Goal: Task Accomplishment & Management: Manage account settings

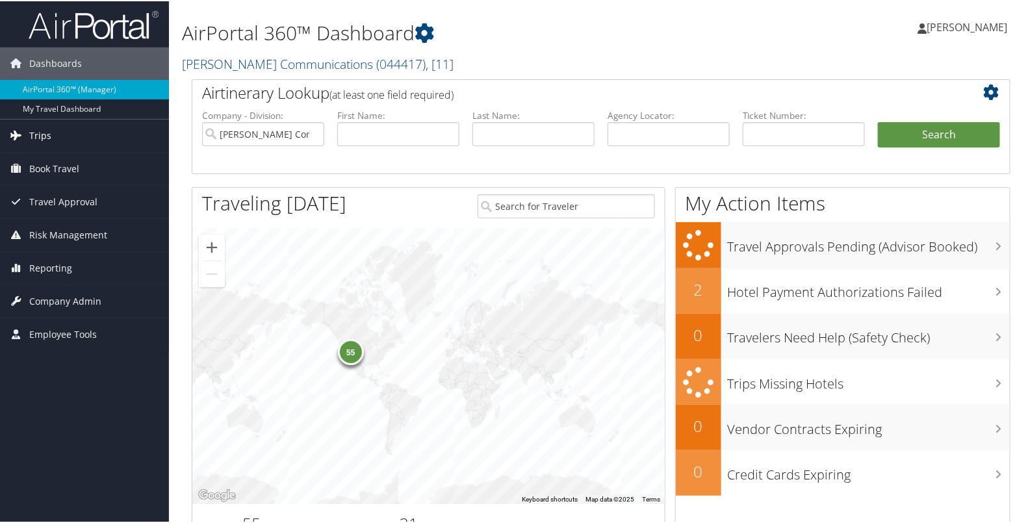
click at [93, 132] on link "Trips" at bounding box center [84, 134] width 169 height 32
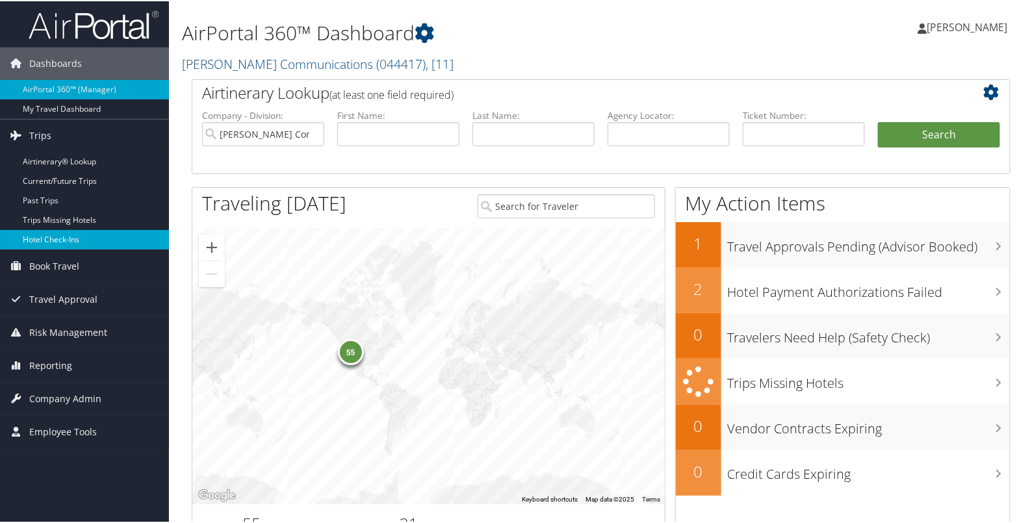
click at [71, 229] on link "Hotel Check-ins" at bounding box center [84, 238] width 169 height 19
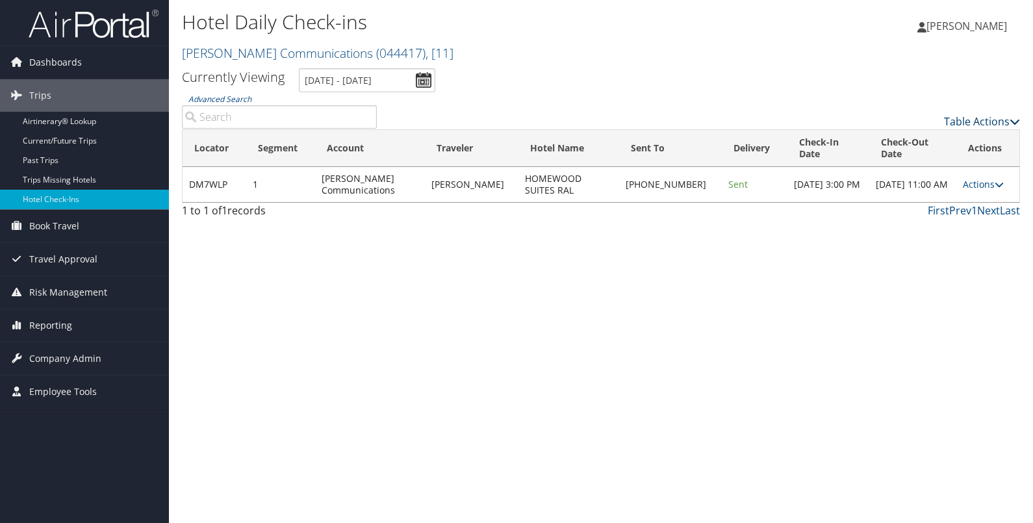
click at [952, 118] on link "Table Actions" at bounding box center [982, 121] width 76 height 14
click at [919, 189] on link "Page Length" at bounding box center [929, 186] width 171 height 22
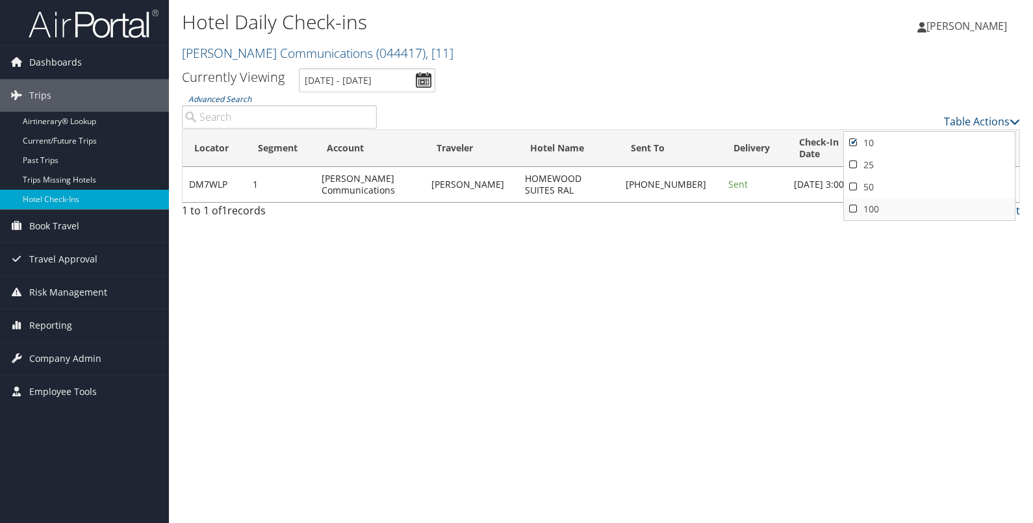
click at [888, 209] on link "100" at bounding box center [929, 209] width 171 height 22
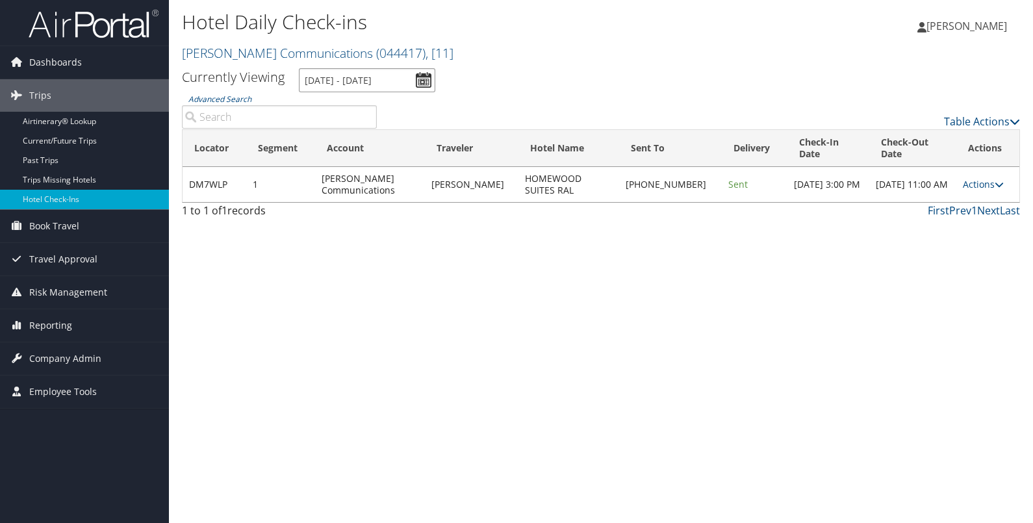
click at [422, 75] on input "10/11/2025 - 10/11/2025" at bounding box center [367, 80] width 136 height 24
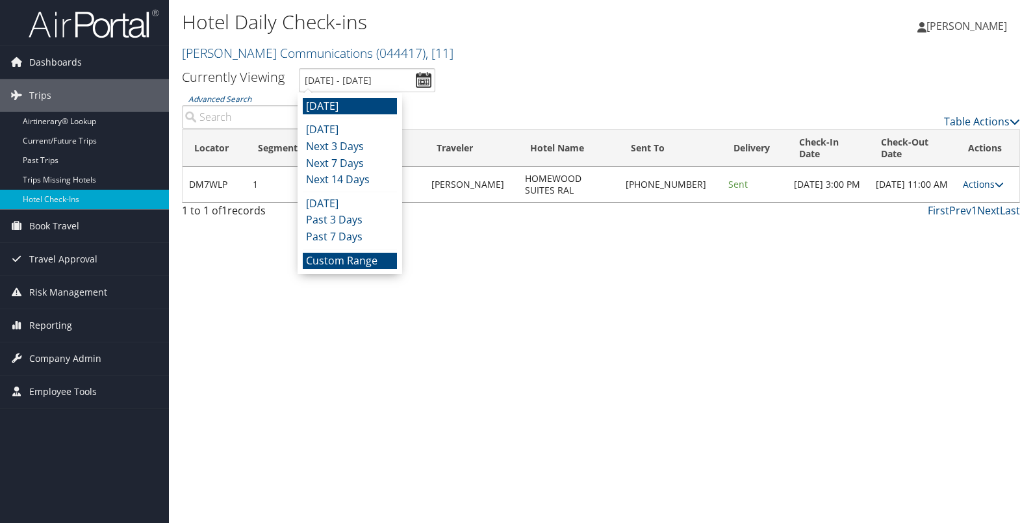
click at [365, 259] on li "Custom Range" at bounding box center [350, 261] width 94 height 17
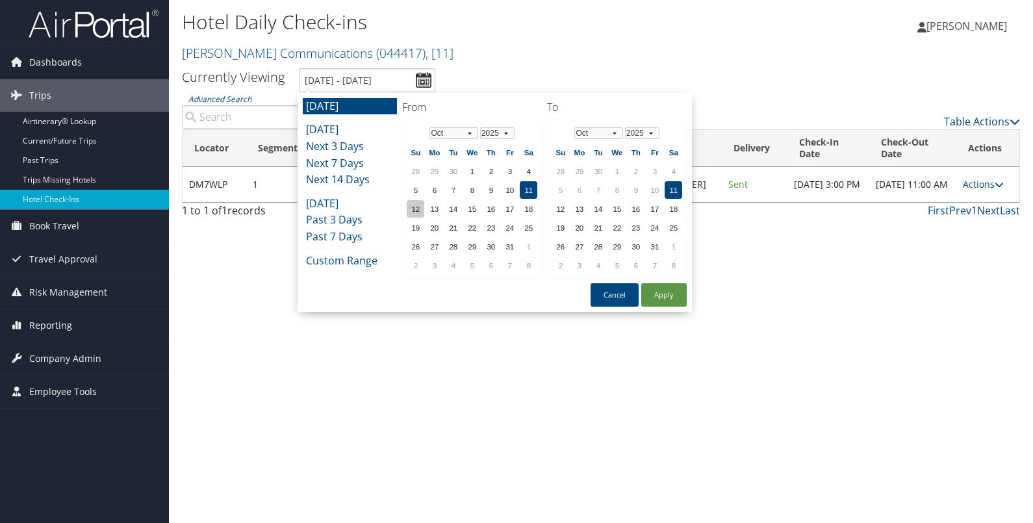
click at [413, 200] on td "12" at bounding box center [416, 209] width 18 height 18
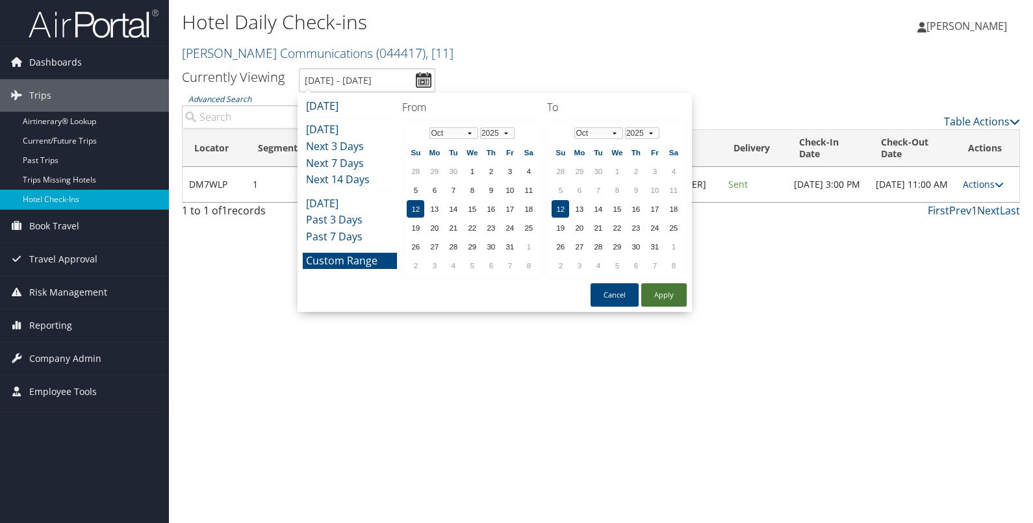
click at [655, 286] on button "Apply" at bounding box center [664, 294] width 45 height 23
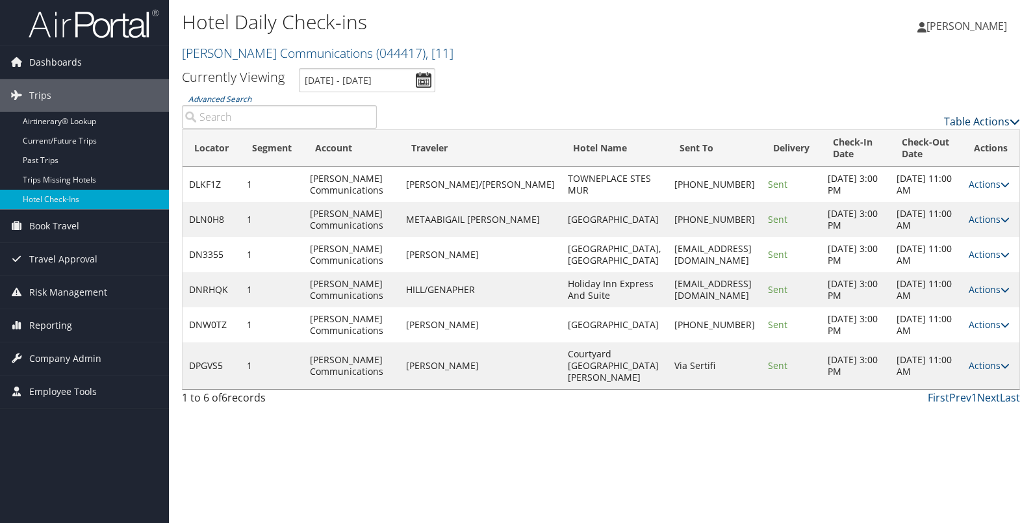
click at [968, 119] on link "Table Actions" at bounding box center [982, 121] width 76 height 14
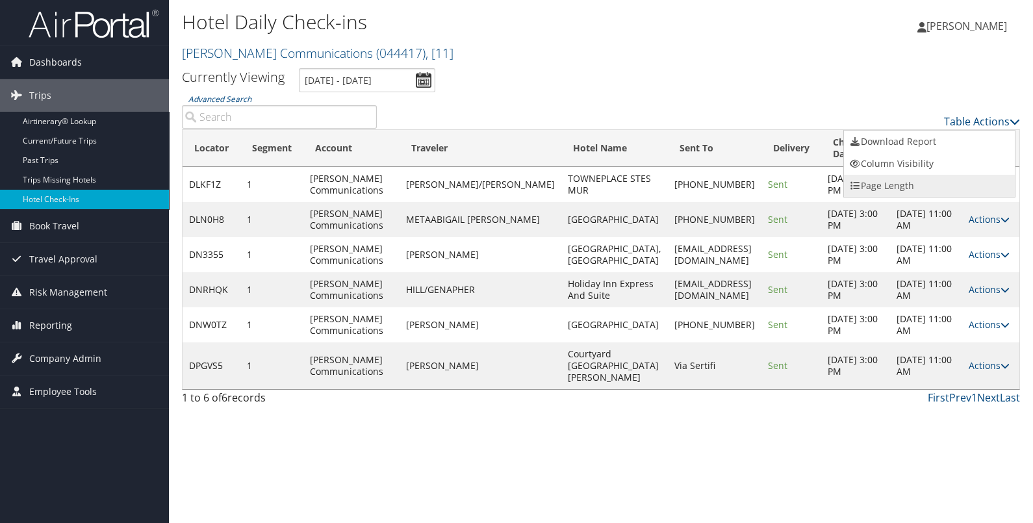
click at [865, 193] on link "Page Length" at bounding box center [929, 186] width 171 height 22
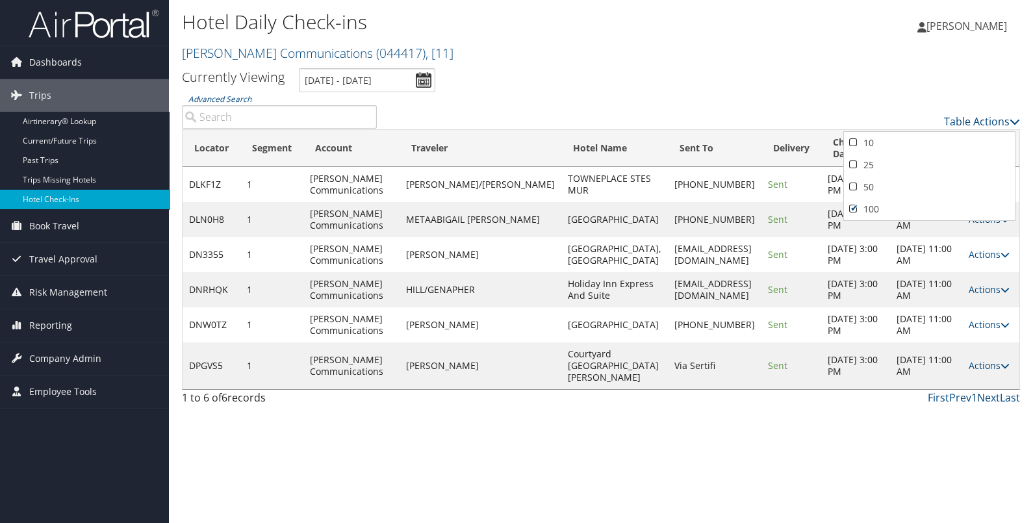
click at [682, 107] on div at bounding box center [516, 261] width 1033 height 523
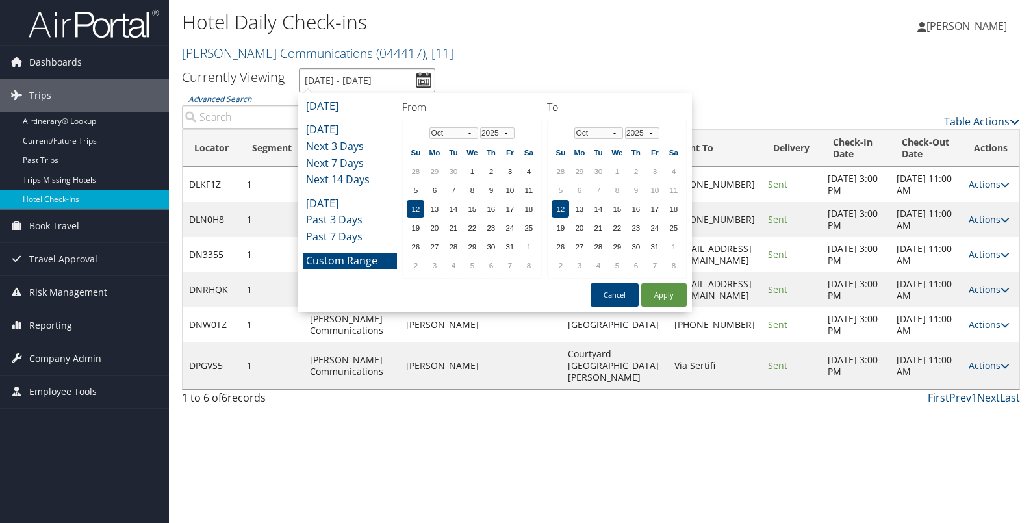
click at [424, 75] on input "10/12/2025 - 10/12/2025" at bounding box center [367, 80] width 136 height 24
click at [435, 201] on td "13" at bounding box center [435, 209] width 18 height 18
click at [660, 292] on button "Apply" at bounding box center [664, 294] width 45 height 23
type input "10/13/2025 - 10/13/2025"
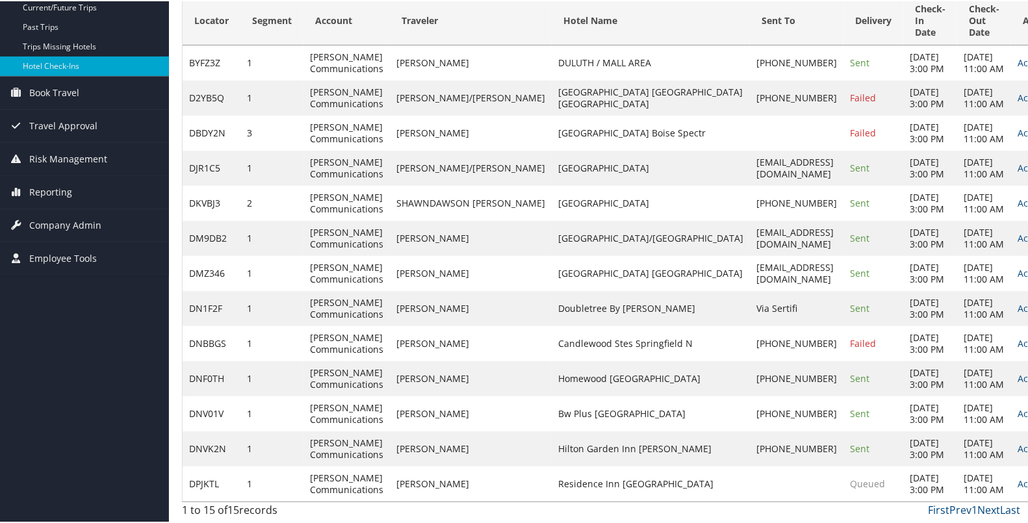
scroll to position [274, 0]
click at [1018, 481] on link "Actions" at bounding box center [1038, 482] width 41 height 12
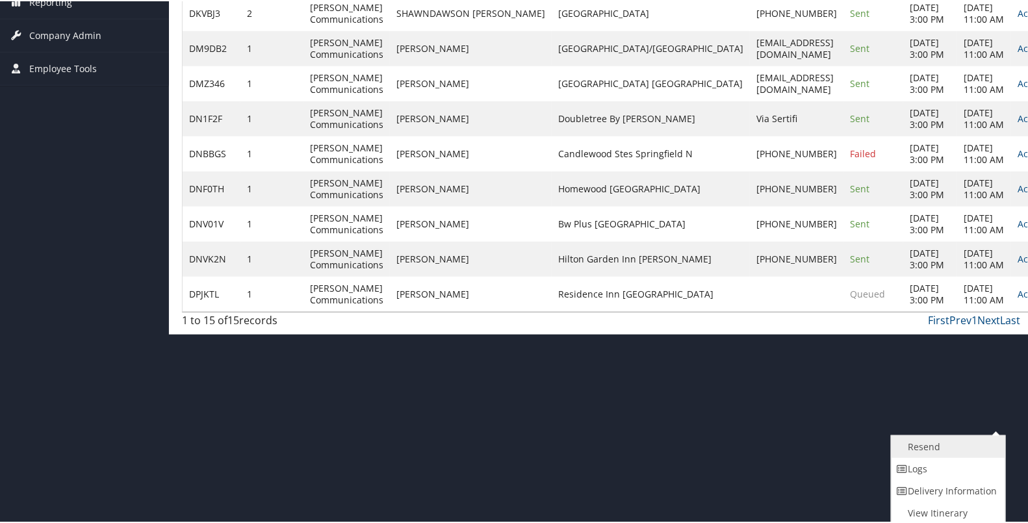
click at [949, 442] on link "Resend" at bounding box center [947, 446] width 111 height 22
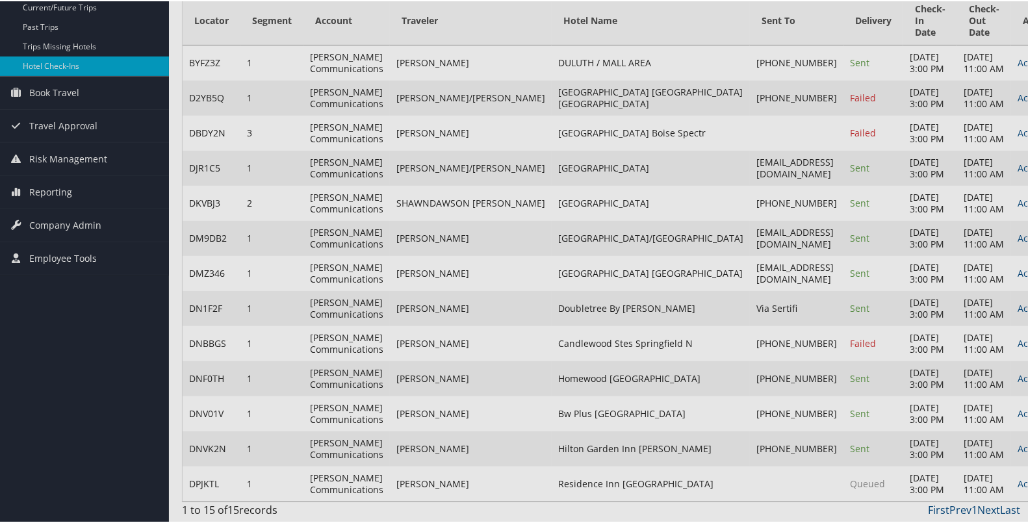
scroll to position [285, 0]
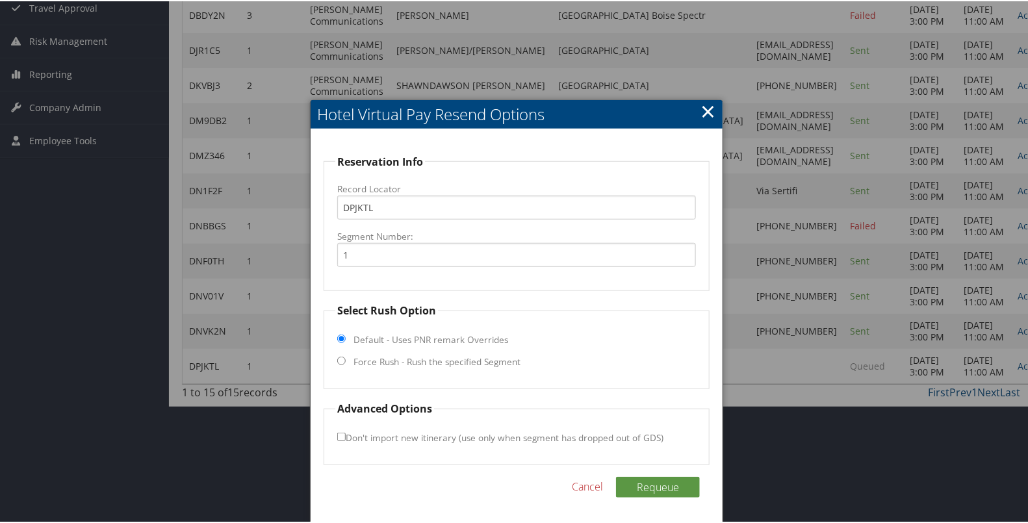
click at [477, 354] on label "Force Rush - Rush the specified Segment" at bounding box center [437, 360] width 167 height 13
click at [346, 356] on input "Force Rush - Rush the specified Segment" at bounding box center [341, 360] width 8 height 8
radio input "true"
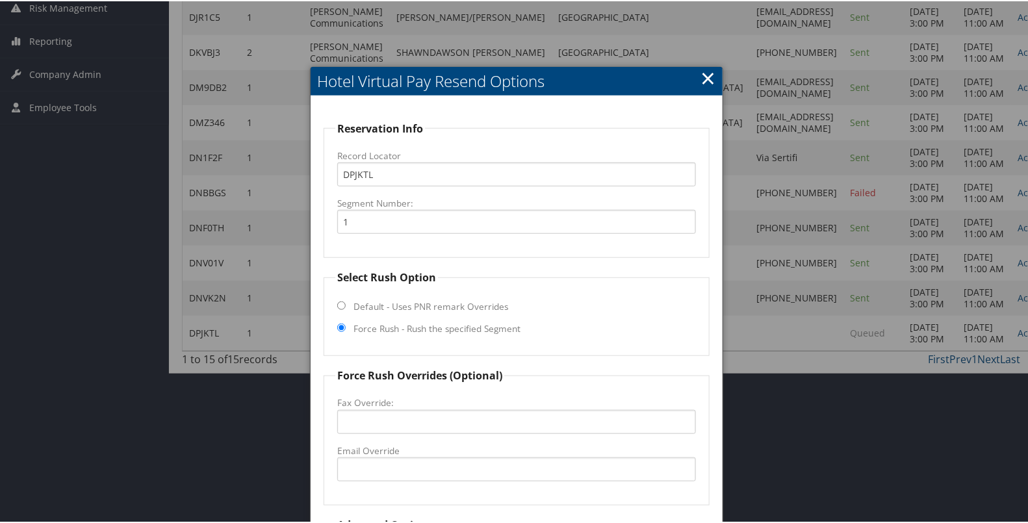
scroll to position [400, 0]
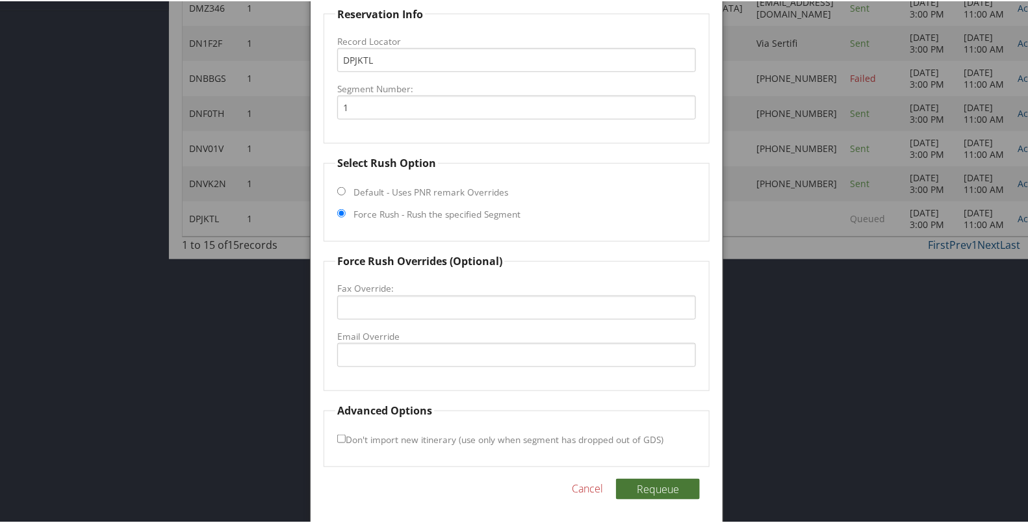
click at [669, 481] on button "Requeue" at bounding box center [658, 488] width 84 height 21
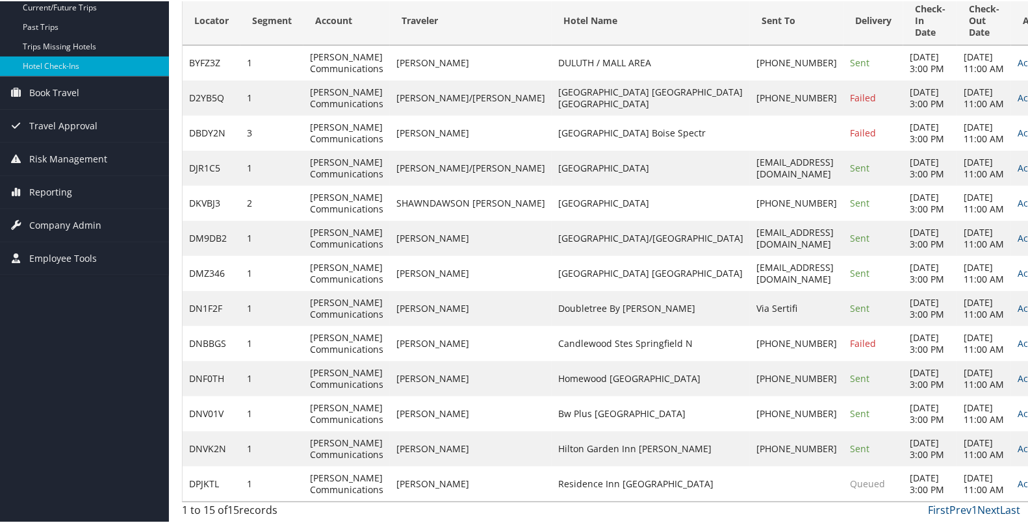
scroll to position [285, 0]
click at [903, 446] on td "Oct 13, 2025 3:00 PM" at bounding box center [930, 447] width 54 height 35
click at [1018, 336] on link "Actions" at bounding box center [1038, 342] width 41 height 12
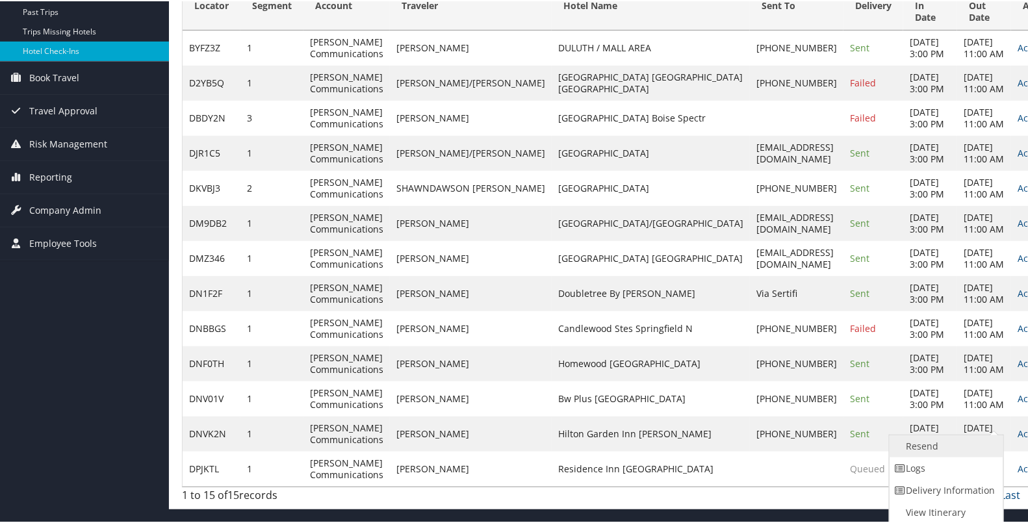
click at [959, 434] on link "Resend" at bounding box center [945, 445] width 111 height 22
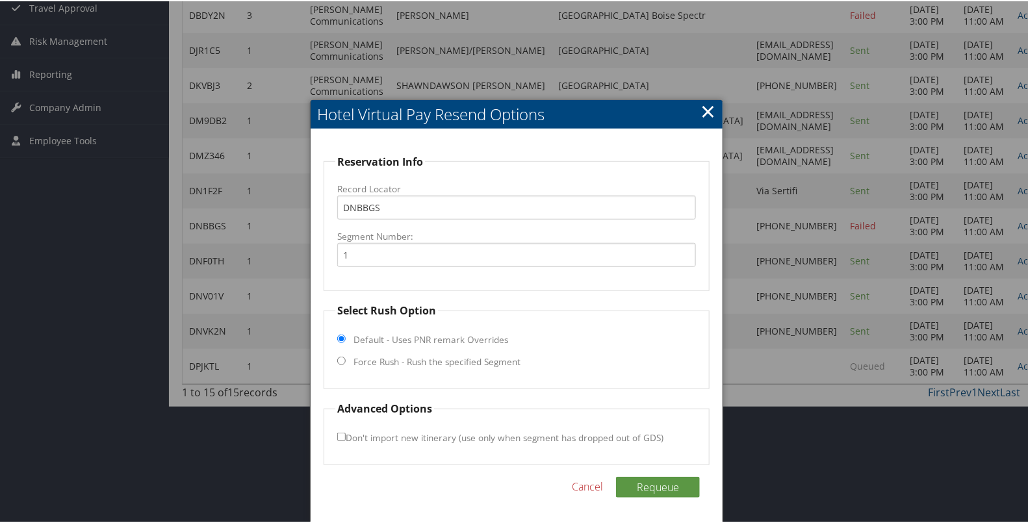
click at [437, 354] on label "Force Rush - Rush the specified Segment" at bounding box center [437, 360] width 167 height 13
click at [346, 356] on input "Force Rush - Rush the specified Segment" at bounding box center [341, 360] width 8 height 8
radio input "true"
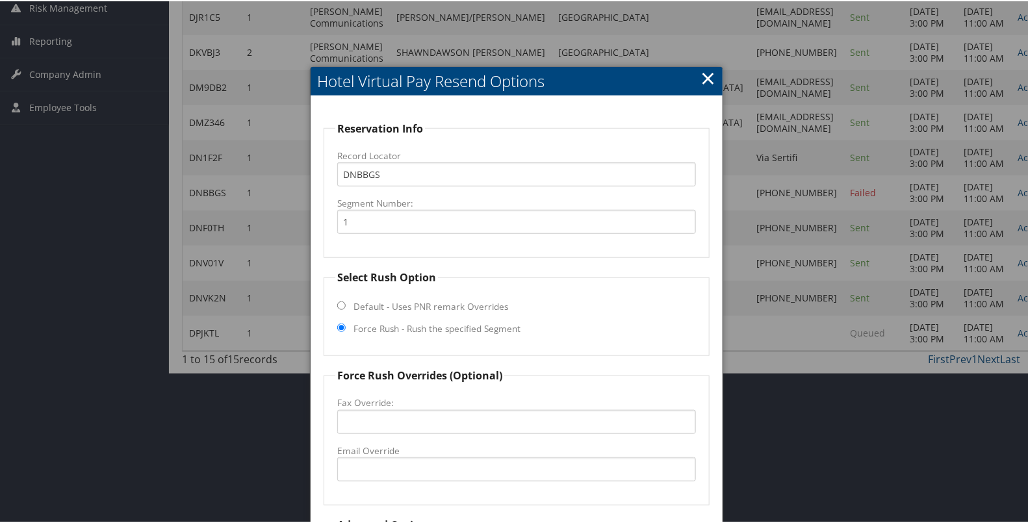
scroll to position [400, 0]
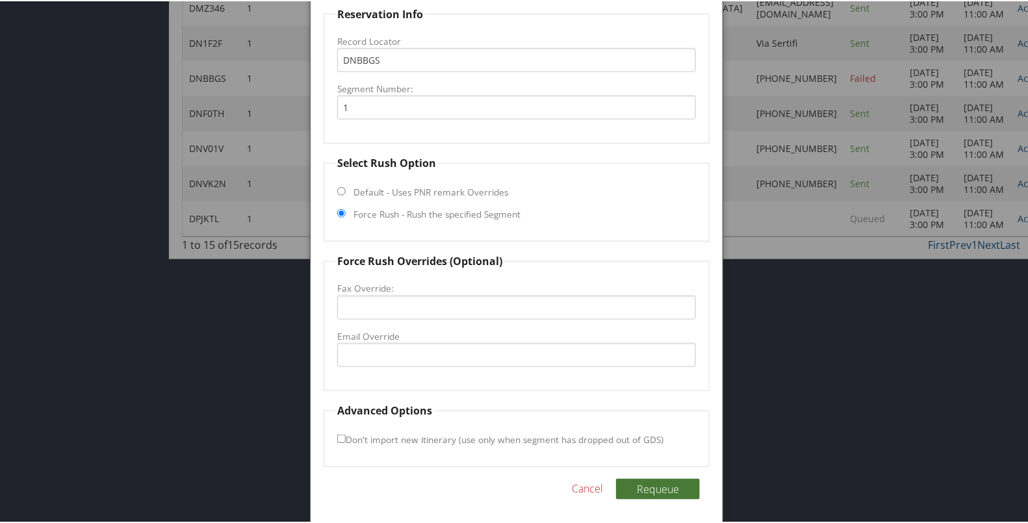
click at [655, 478] on button "Requeue" at bounding box center [658, 488] width 84 height 21
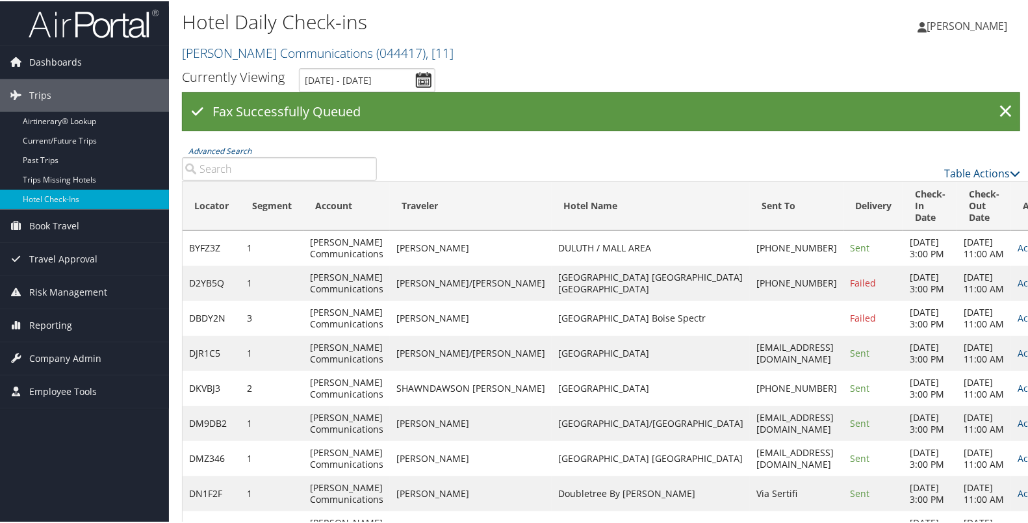
scroll to position [0, 0]
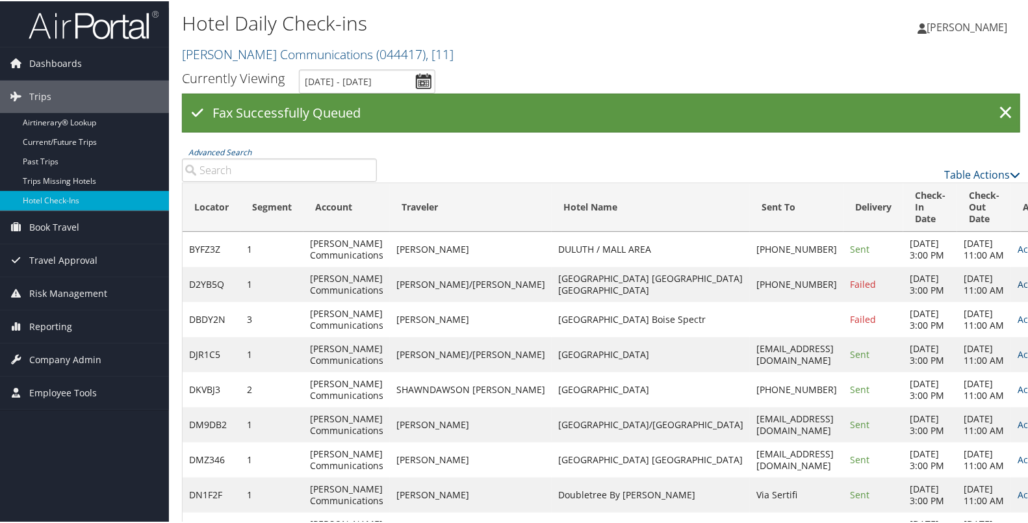
click at [1018, 289] on link "Actions" at bounding box center [1038, 283] width 41 height 12
click at [959, 315] on link "Resend" at bounding box center [945, 320] width 111 height 22
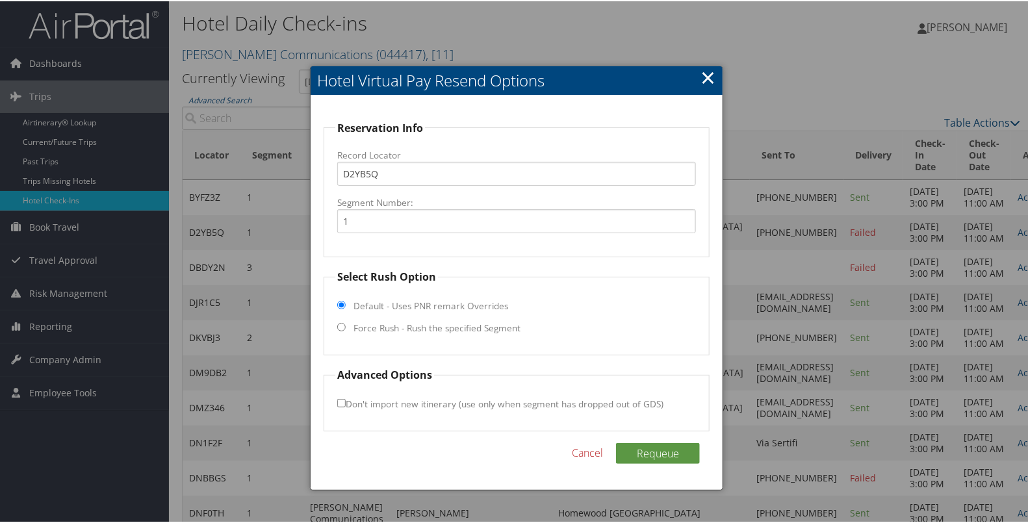
click at [495, 325] on label "Force Rush - Rush the specified Segment" at bounding box center [437, 326] width 167 height 13
click at [346, 325] on input "Force Rush - Rush the specified Segment" at bounding box center [341, 326] width 8 height 8
radio input "true"
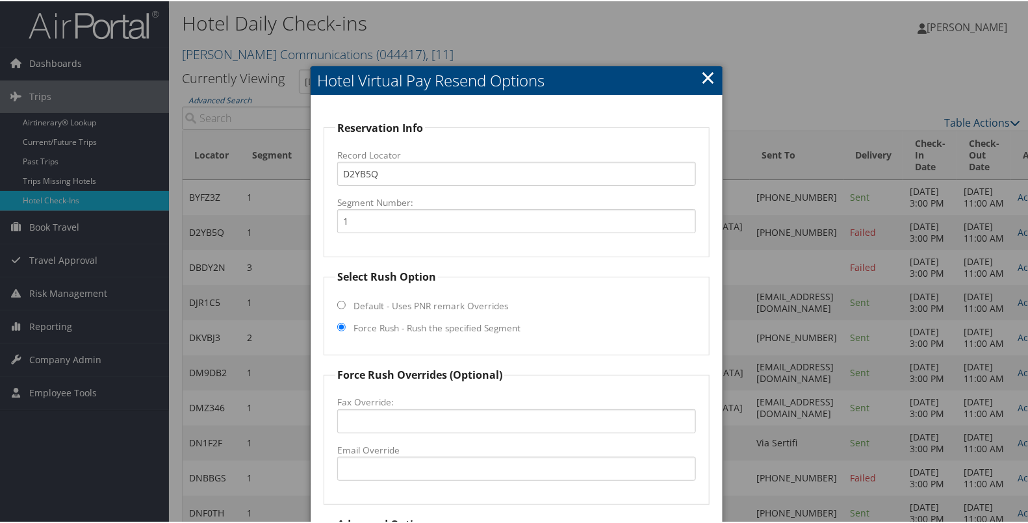
scroll to position [285, 0]
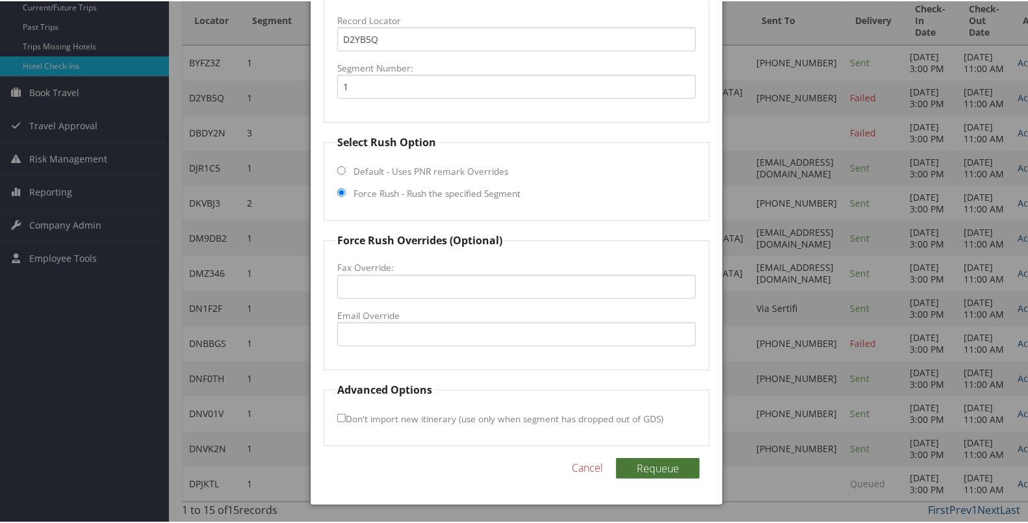
click at [656, 457] on button "Requeue" at bounding box center [658, 467] width 84 height 21
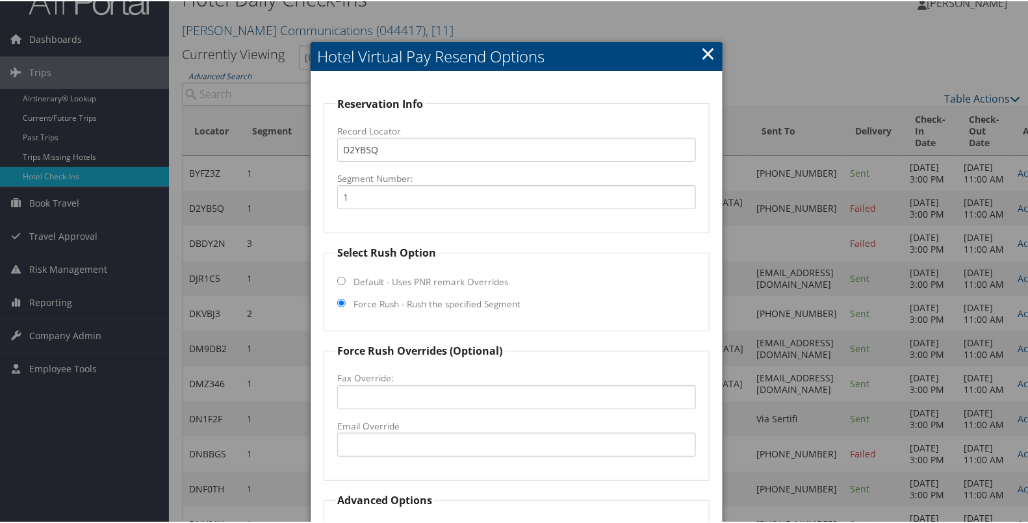
scroll to position [0, 0]
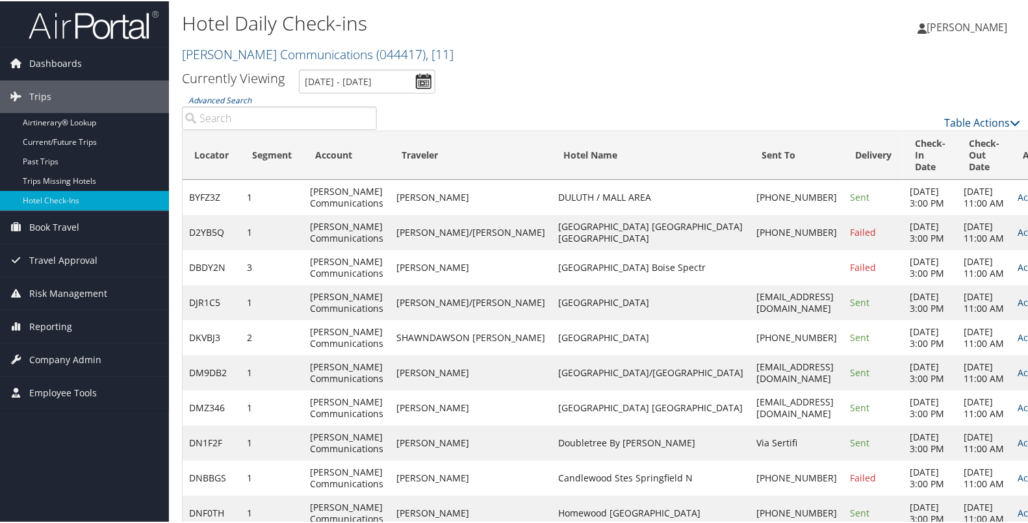
click at [1018, 272] on link "Actions" at bounding box center [1038, 266] width 41 height 12
click at [949, 309] on link "Resend" at bounding box center [945, 315] width 111 height 22
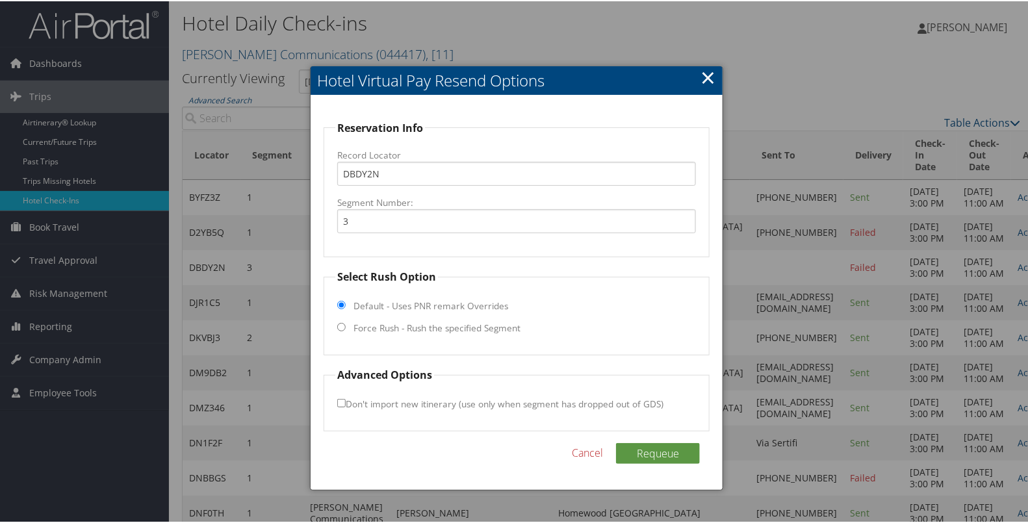
click at [491, 328] on label "Force Rush - Rush the specified Segment" at bounding box center [437, 326] width 167 height 13
click at [346, 328] on input "Force Rush - Rush the specified Segment" at bounding box center [341, 326] width 8 height 8
radio input "true"
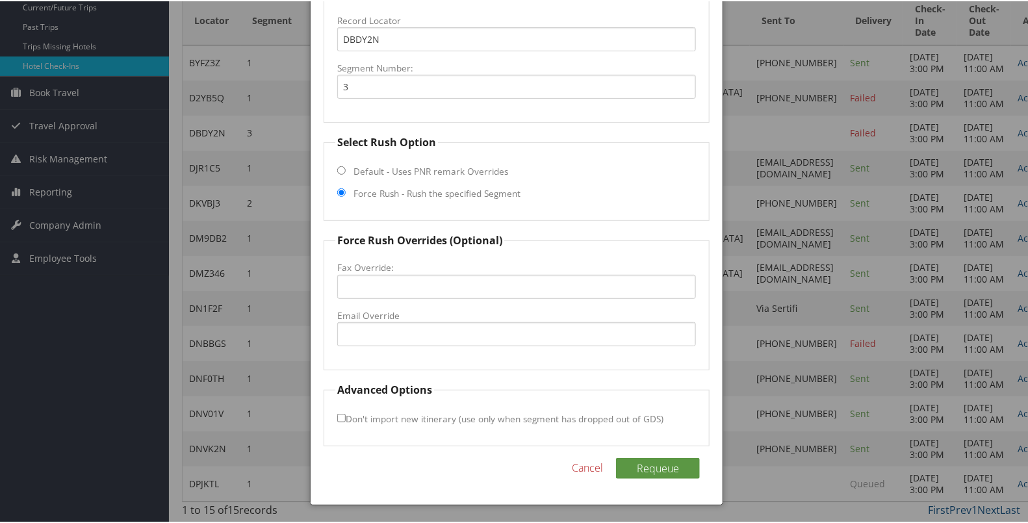
scroll to position [285, 0]
click at [669, 457] on button "Requeue" at bounding box center [658, 467] width 84 height 21
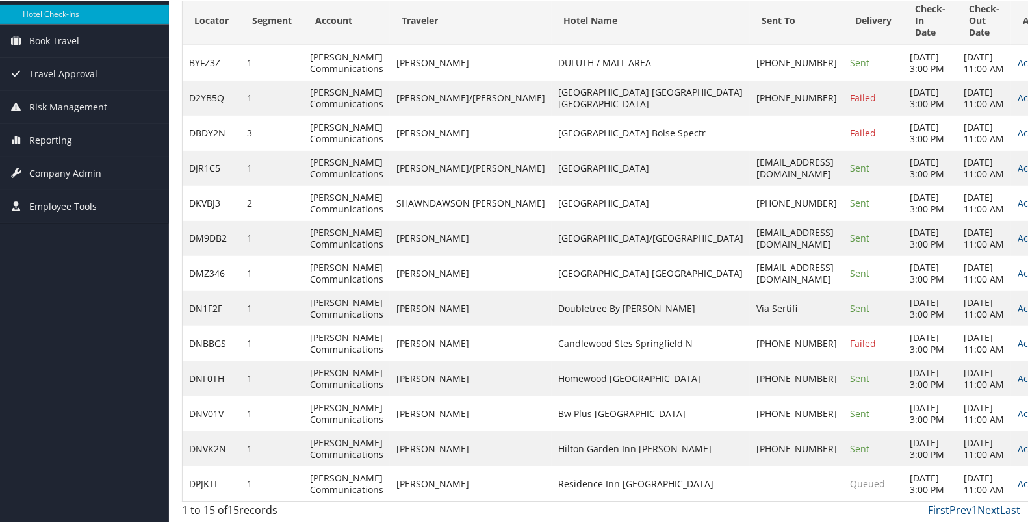
scroll to position [0, 0]
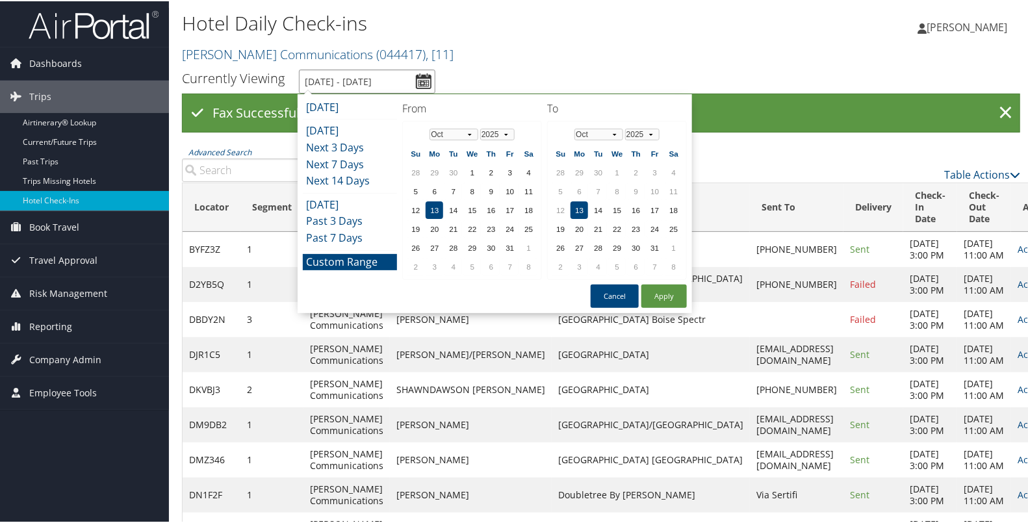
click at [424, 81] on input "10/13/2025 - 10/13/2025" at bounding box center [367, 80] width 136 height 24
click at [663, 290] on button "Apply" at bounding box center [664, 294] width 45 height 23
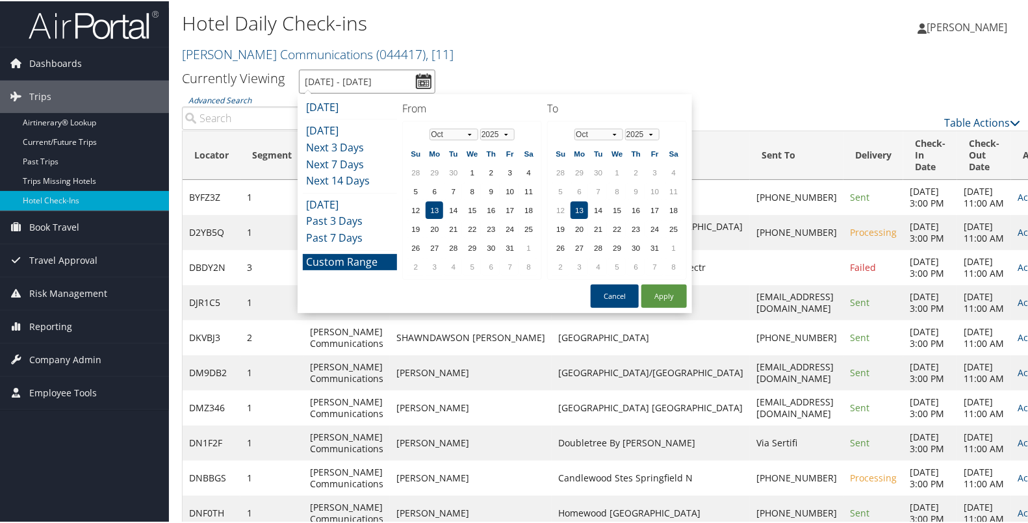
click at [428, 77] on input "10/13/2025 - 10/13/2025" at bounding box center [367, 80] width 136 height 24
click at [657, 290] on button "Apply" at bounding box center [664, 294] width 45 height 23
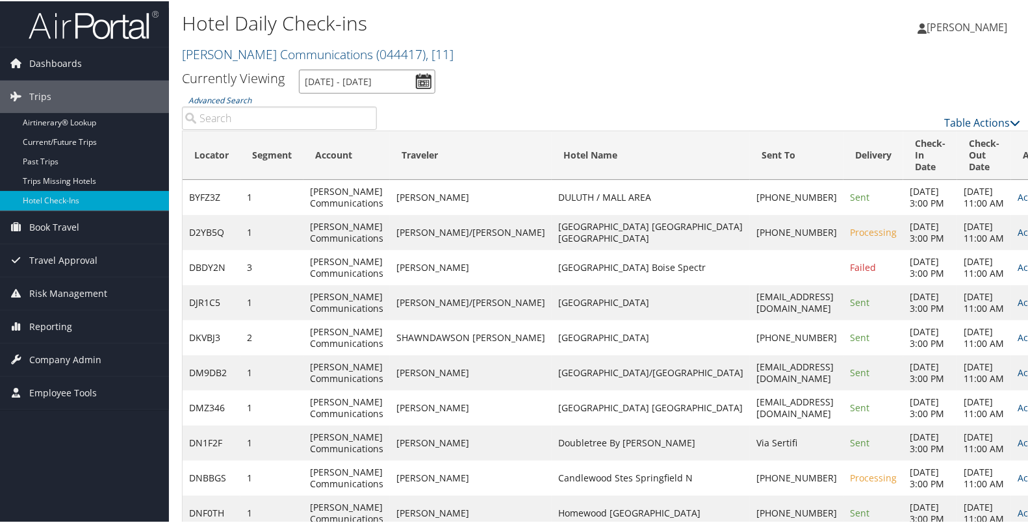
click at [421, 80] on input "10/13/2025 - 10/13/2025" at bounding box center [367, 80] width 136 height 24
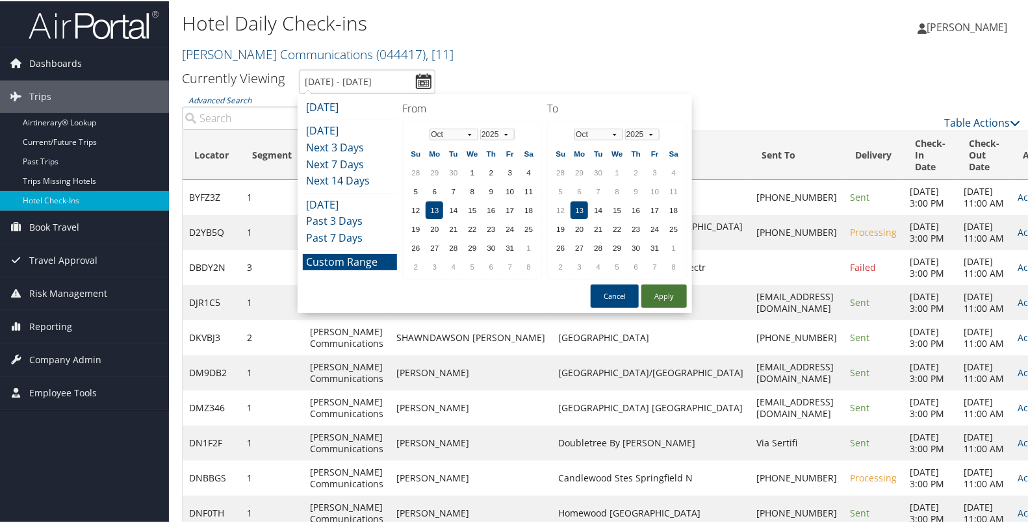
click at [665, 295] on button "Apply" at bounding box center [664, 294] width 45 height 23
type input "10/13/2025 - 10/13/2025"
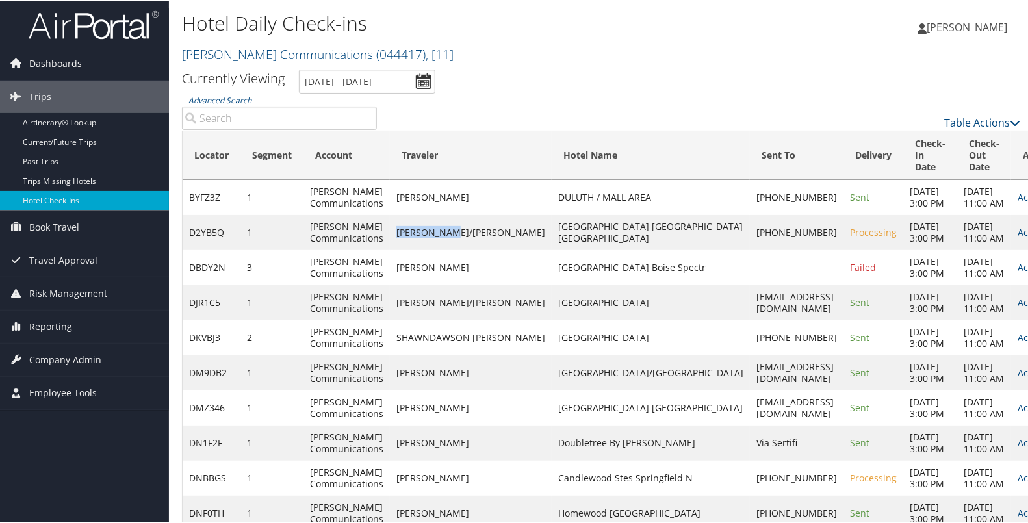
drag, startPoint x: 462, startPoint y: 249, endPoint x: 400, endPoint y: 255, distance: 62.7
click at [400, 249] on td "STORIE/PHIL" at bounding box center [471, 231] width 162 height 35
copy td "STORIE/PHIL"
drag, startPoint x: 589, startPoint y: 256, endPoint x: 506, endPoint y: 245, distance: 83.3
click at [552, 245] on td "Hampton Inn Pensacola Beach Fl" at bounding box center [651, 231] width 198 height 35
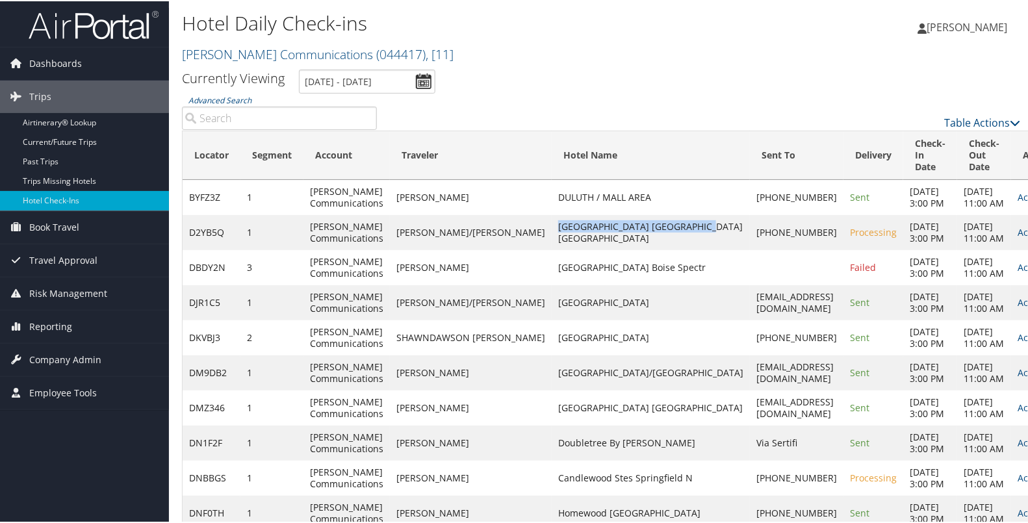
copy td "Hampton Inn Pensacola Beach Fl"
drag, startPoint x: 467, startPoint y: 294, endPoint x: 403, endPoint y: 303, distance: 65.0
click at [403, 284] on td "FARIDA FOX" at bounding box center [471, 266] width 162 height 35
copy td "FARIDA FOX"
drag, startPoint x: 567, startPoint y: 305, endPoint x: 504, endPoint y: 292, distance: 65.0
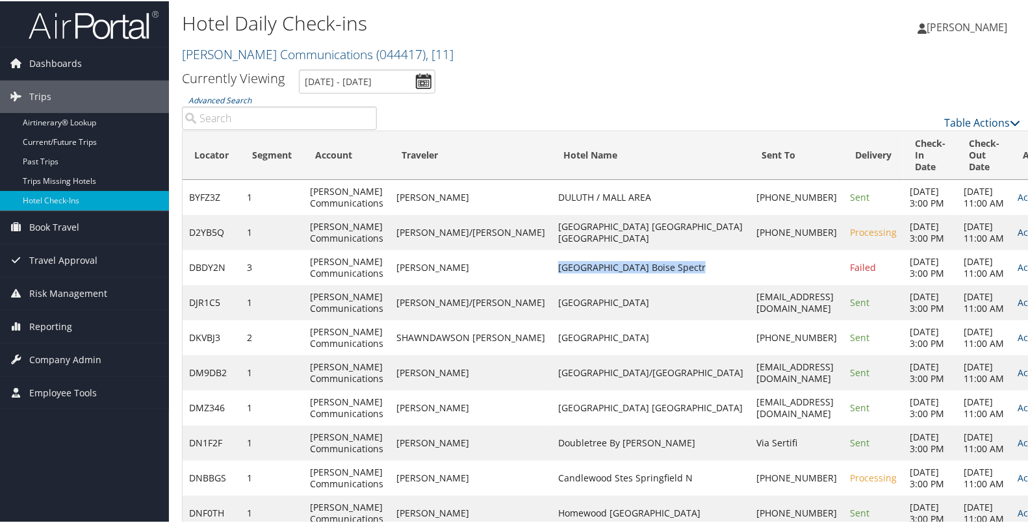
click at [552, 284] on td "Hilton Garden Inn Boise Spectr" at bounding box center [651, 266] width 198 height 35
copy td "Hilton Garden Inn Boise Spectr"
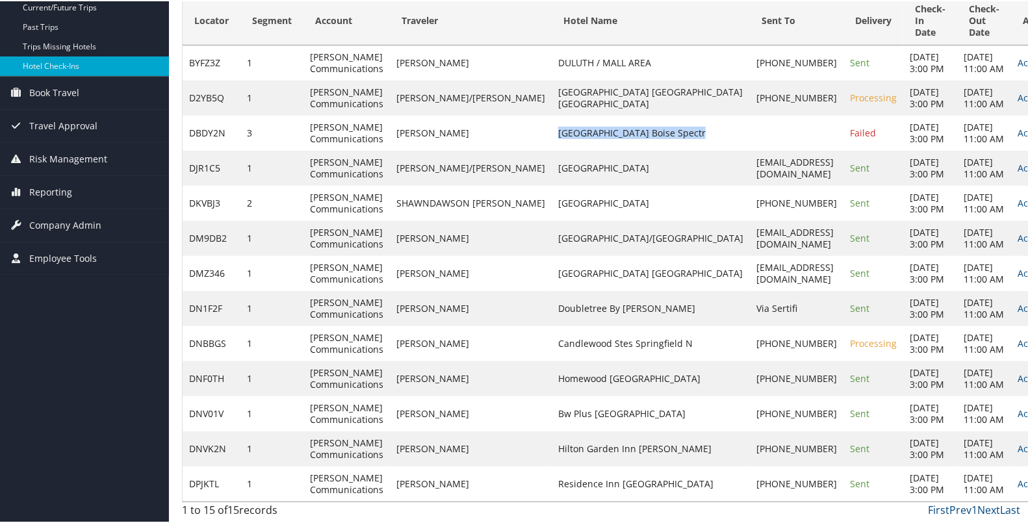
scroll to position [279, 0]
drag, startPoint x: 474, startPoint y: 301, endPoint x: 399, endPoint y: 309, distance: 75.8
click at [399, 325] on td "CHERYL GREEN" at bounding box center [471, 342] width 162 height 35
copy td "CHERYL GREEN"
drag, startPoint x: 564, startPoint y: 302, endPoint x: 506, endPoint y: 296, distance: 58.2
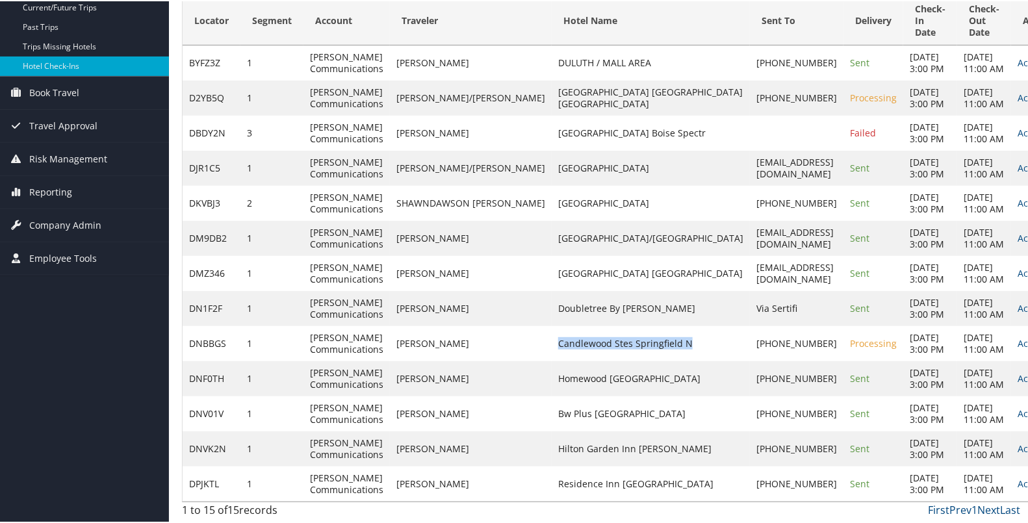
click at [552, 325] on td "Candlewood Stes Springfield N" at bounding box center [651, 342] width 198 height 35
copy td "Candlewood Stes Springfield N"
click at [552, 430] on td "Hilton Garden Inn Billings" at bounding box center [651, 447] width 198 height 35
